Goal: Information Seeking & Learning: Learn about a topic

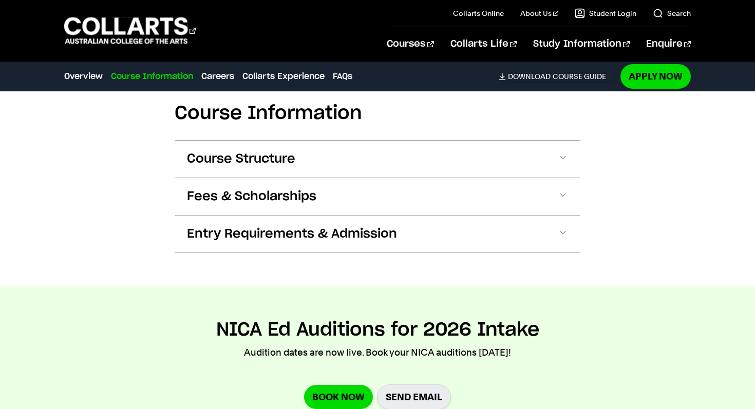
scroll to position [907, 0]
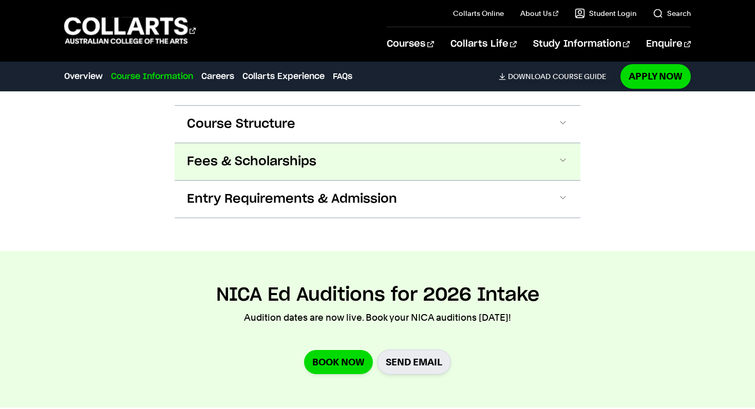
click at [266, 197] on span "Entry Requirements & Admission" at bounding box center [292, 199] width 210 height 16
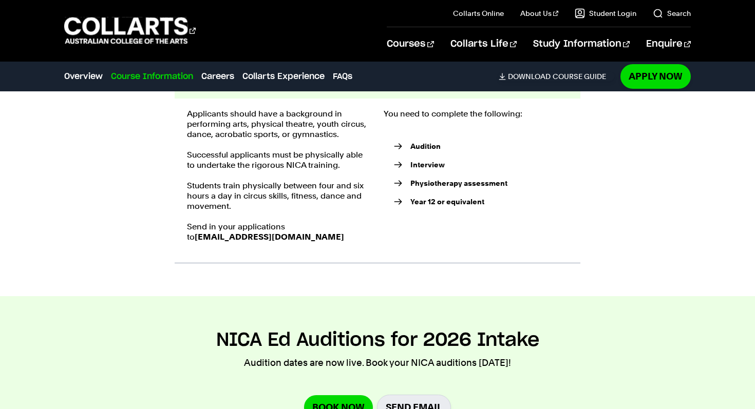
scroll to position [1048, 0]
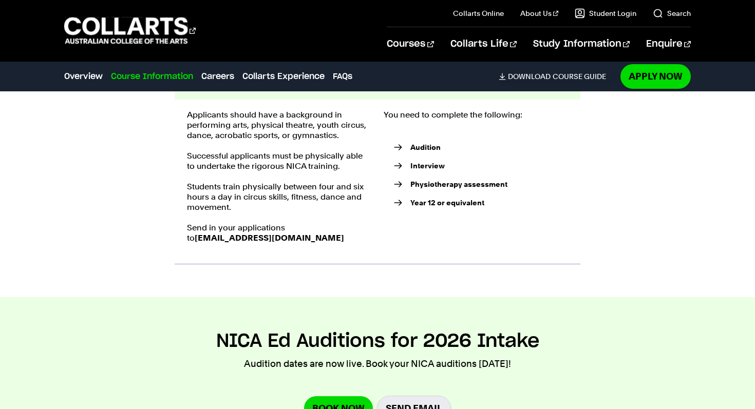
click at [427, 204] on strong "Year 12 or equivalent" at bounding box center [448, 203] width 74 height 8
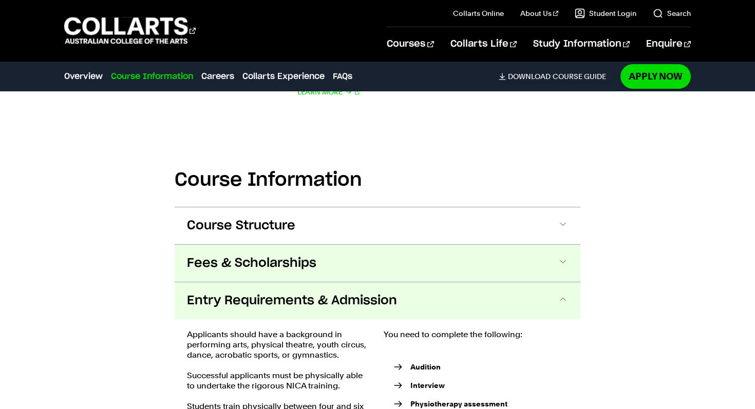
click at [429, 261] on button "Fees & Scholarships" at bounding box center [378, 263] width 406 height 37
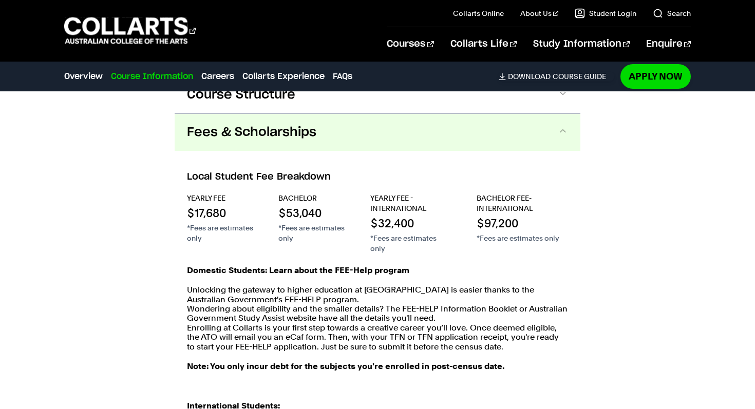
scroll to position [980, 0]
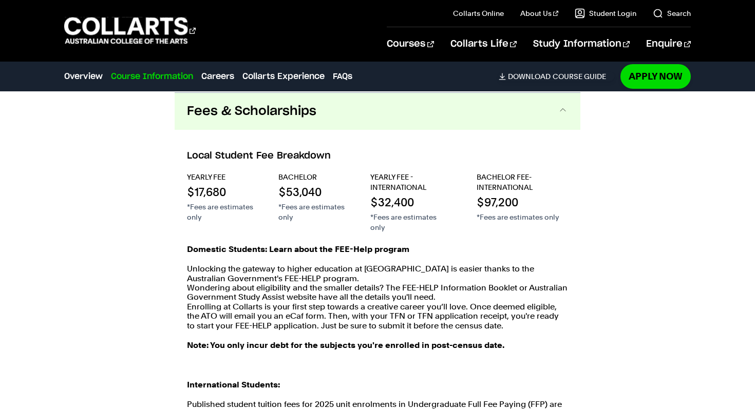
click at [445, 113] on button "Fees & Scholarships" at bounding box center [378, 111] width 406 height 37
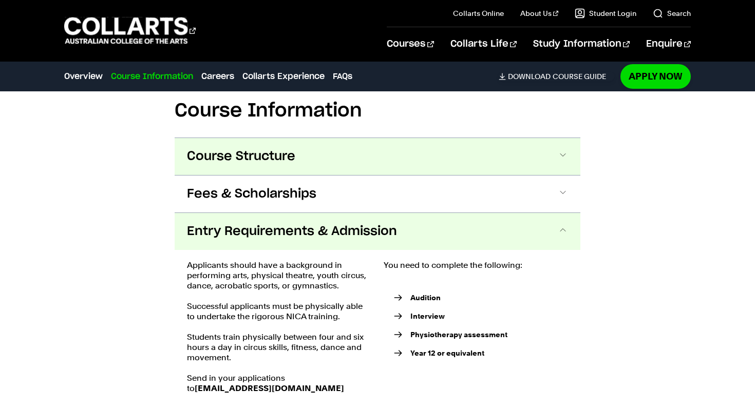
click at [448, 145] on button "Course Structure" at bounding box center [378, 156] width 406 height 37
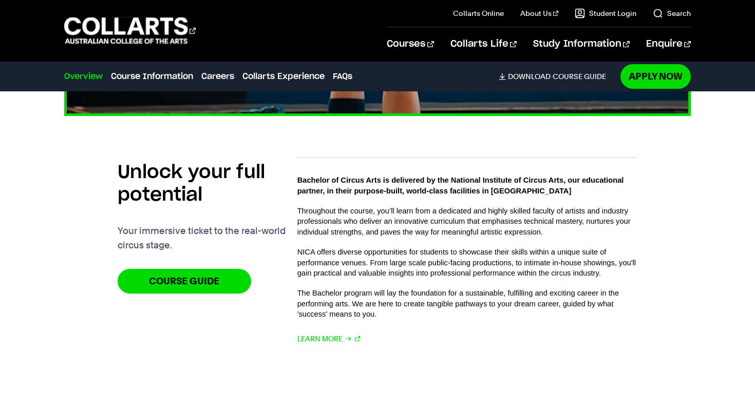
scroll to position [581, 0]
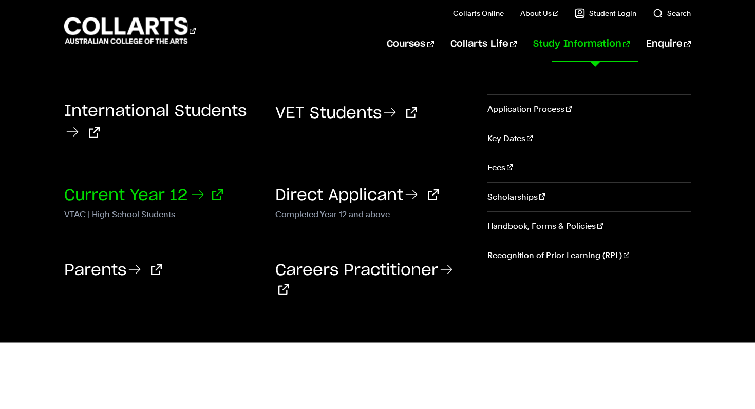
click at [160, 197] on link "Current Year 12" at bounding box center [143, 195] width 159 height 15
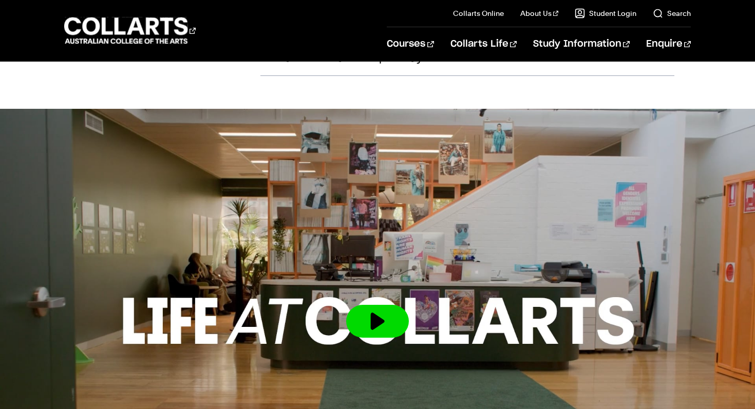
scroll to position [1668, 0]
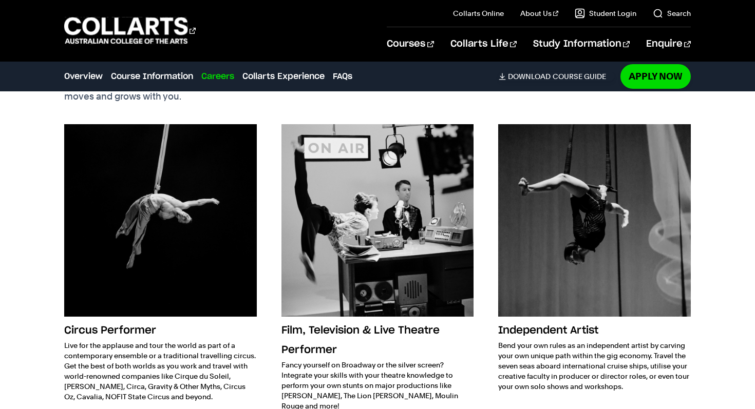
scroll to position [1339, 0]
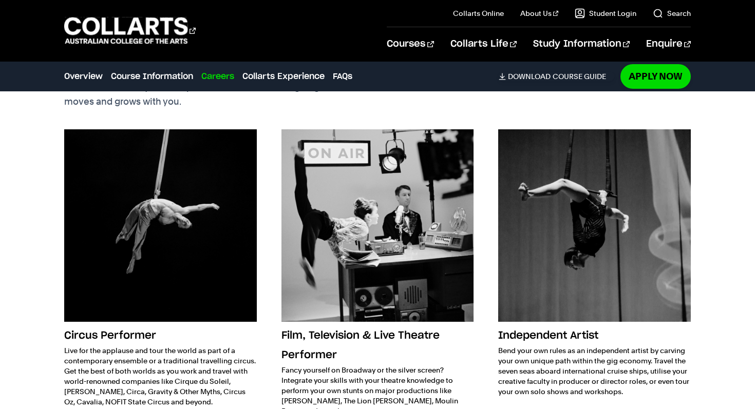
click at [225, 313] on img at bounding box center [160, 225] width 193 height 193
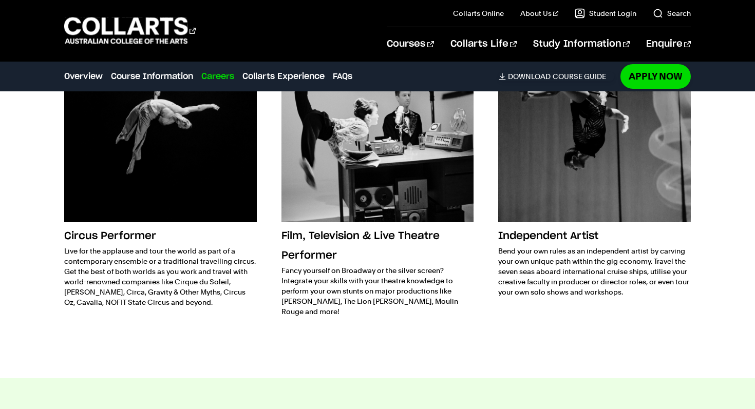
scroll to position [1503, 0]
